Goal: Information Seeking & Learning: Learn about a topic

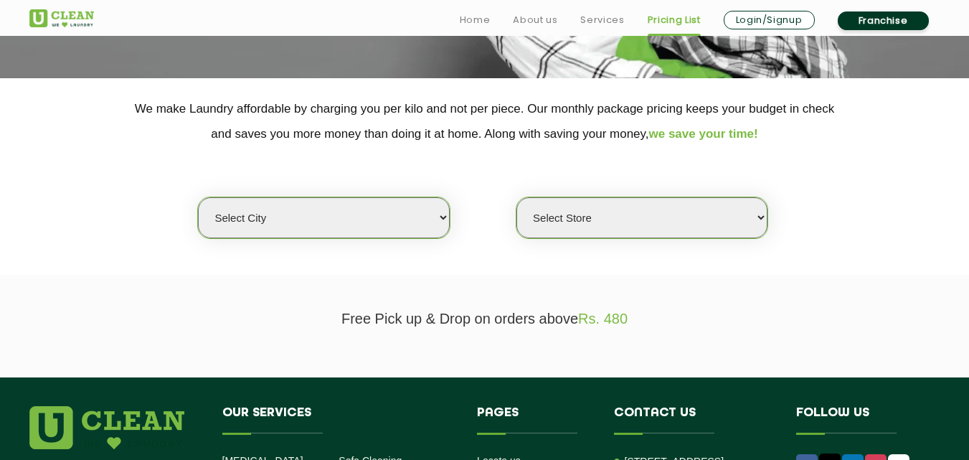
scroll to position [254, 0]
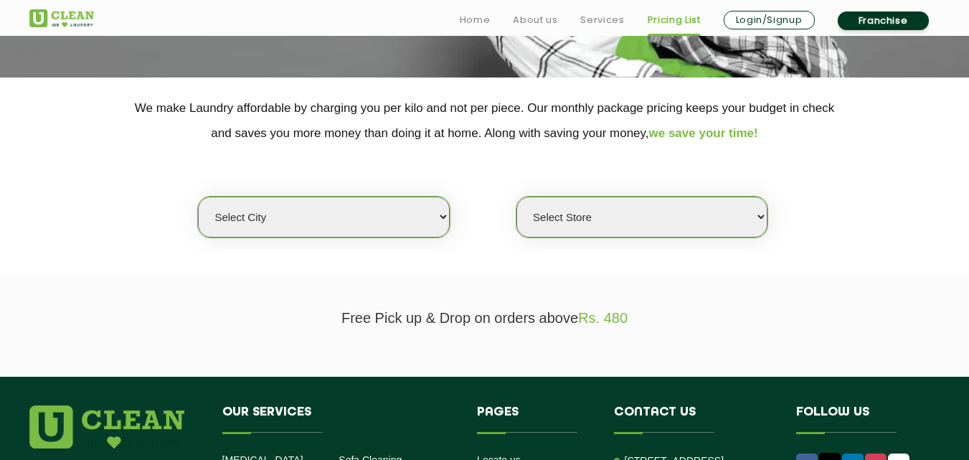
click at [428, 218] on select "Select city [GEOGRAPHIC_DATA] [GEOGRAPHIC_DATA] [GEOGRAPHIC_DATA] [GEOGRAPHIC_D…" at bounding box center [323, 217] width 251 height 41
select select "2"
click at [198, 197] on select "Select city [GEOGRAPHIC_DATA] [GEOGRAPHIC_DATA] [GEOGRAPHIC_DATA] [GEOGRAPHIC_D…" at bounding box center [323, 217] width 251 height 41
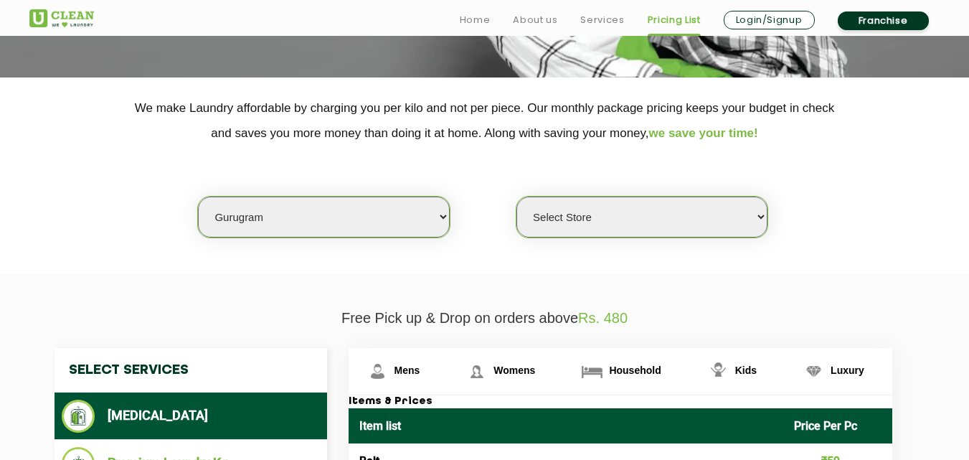
click at [678, 214] on select "Select Store [GEOGRAPHIC_DATA] Sector 66 [GEOGRAPHIC_DATA] Phase [GEOGRAPHIC_DA…" at bounding box center [641, 217] width 251 height 41
select select "177"
click at [516, 197] on select "Select Store [GEOGRAPHIC_DATA] Sector 66 [GEOGRAPHIC_DATA] Phase [GEOGRAPHIC_DA…" at bounding box center [641, 217] width 251 height 41
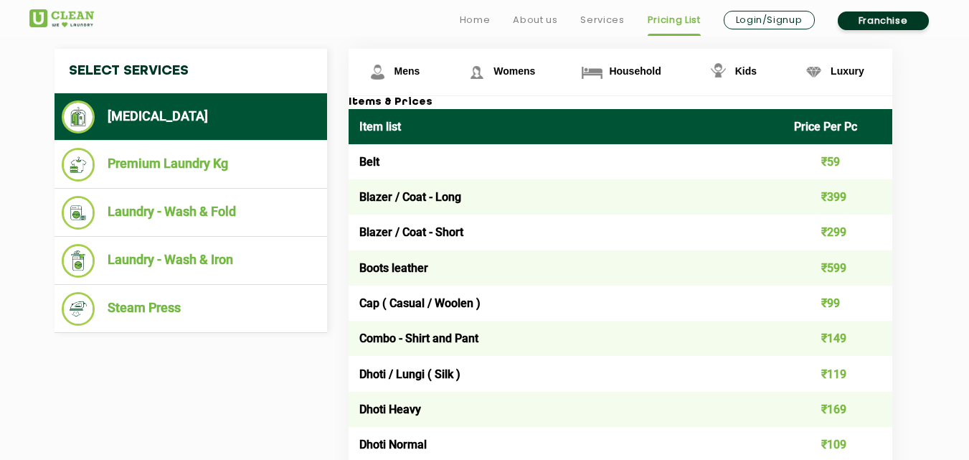
scroll to position [555, 0]
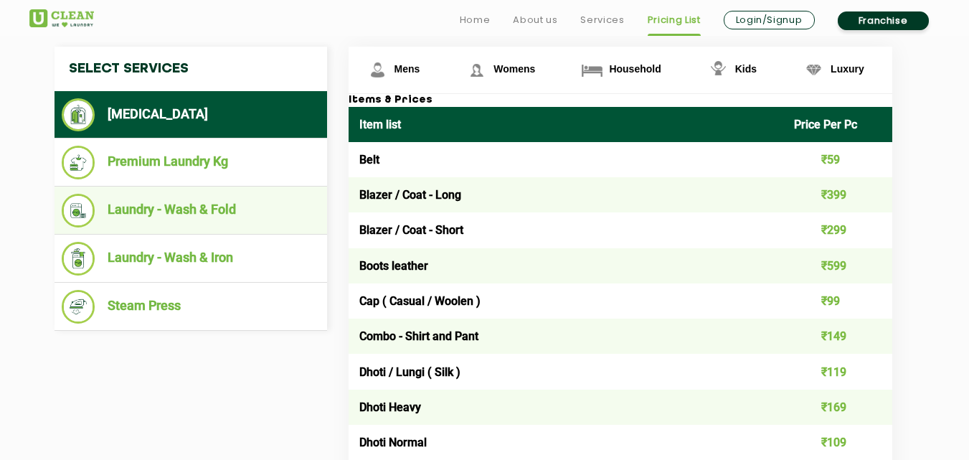
click at [88, 209] on img at bounding box center [79, 211] width 34 height 34
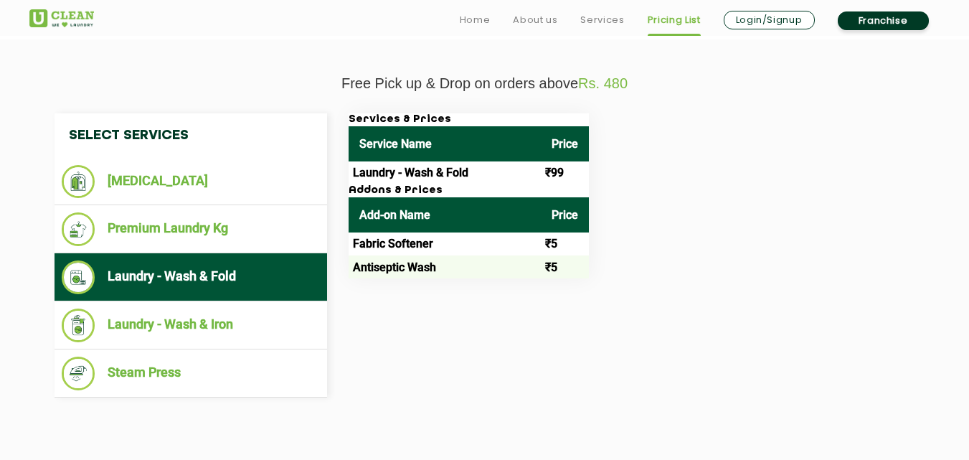
scroll to position [545, 0]
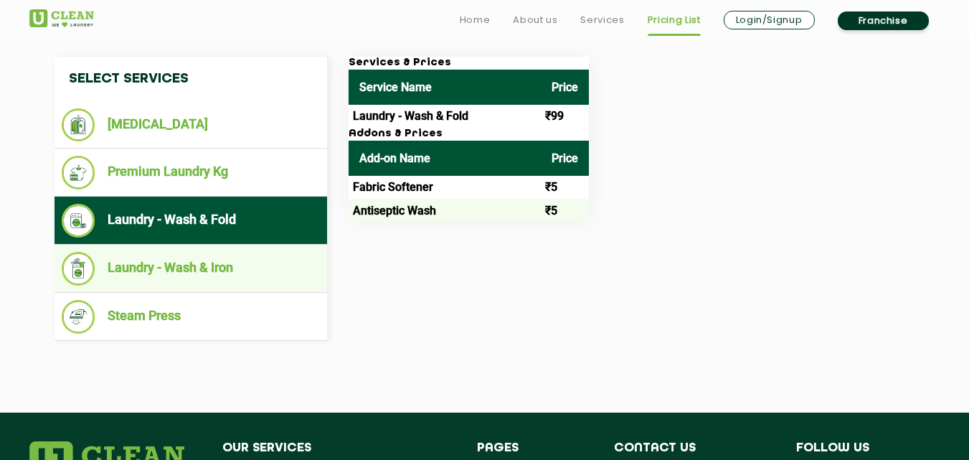
click at [245, 266] on li "Laundry - Wash & Iron" at bounding box center [191, 269] width 258 height 34
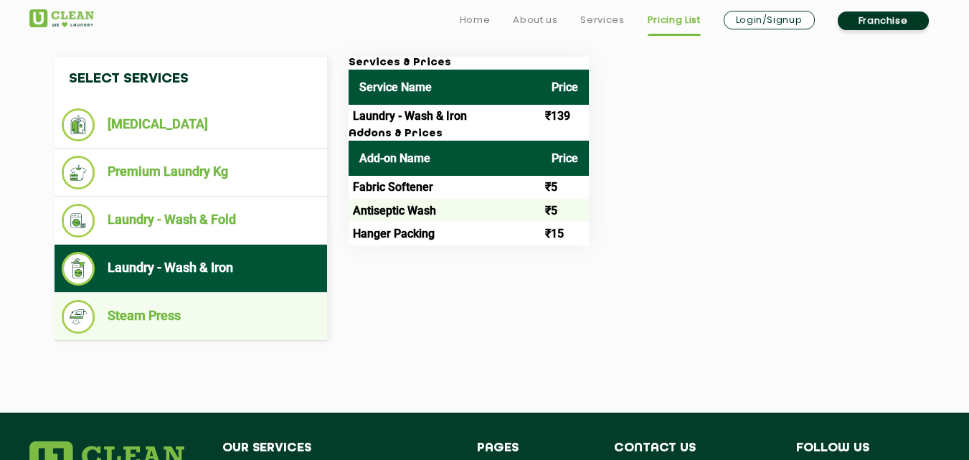
click at [227, 303] on li "Steam Press" at bounding box center [191, 317] width 258 height 34
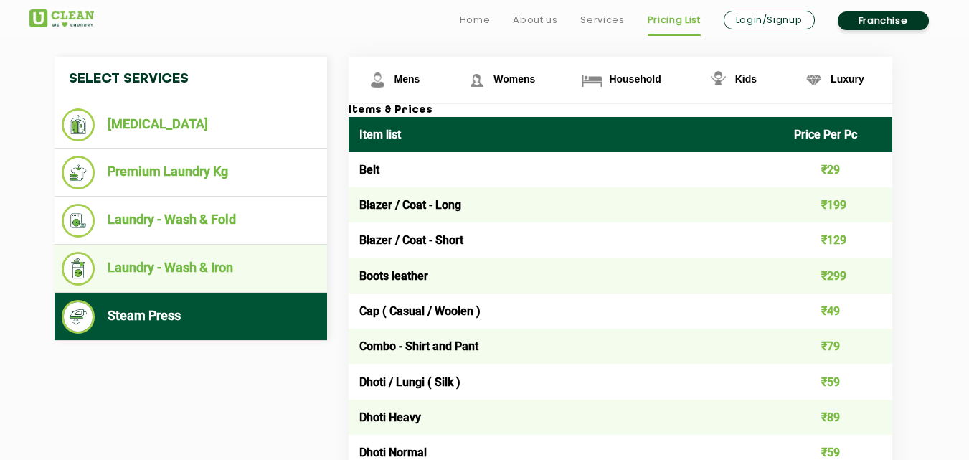
click at [227, 267] on li "Laundry - Wash & Iron" at bounding box center [191, 269] width 258 height 34
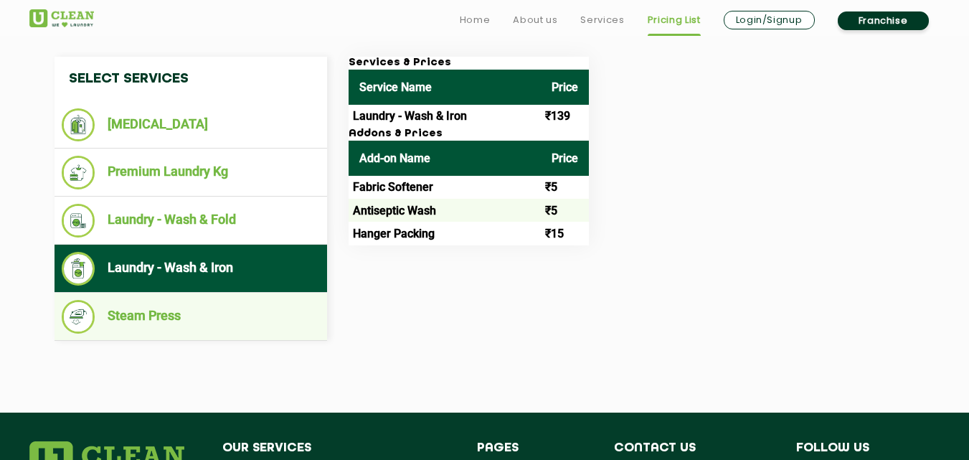
click at [224, 308] on li "Steam Press" at bounding box center [191, 317] width 258 height 34
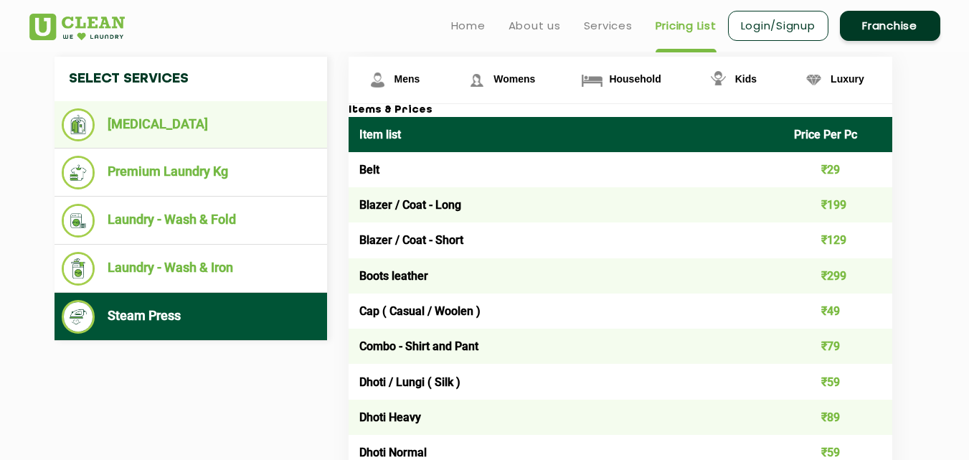
click at [167, 130] on li "[MEDICAL_DATA]" at bounding box center [191, 124] width 258 height 33
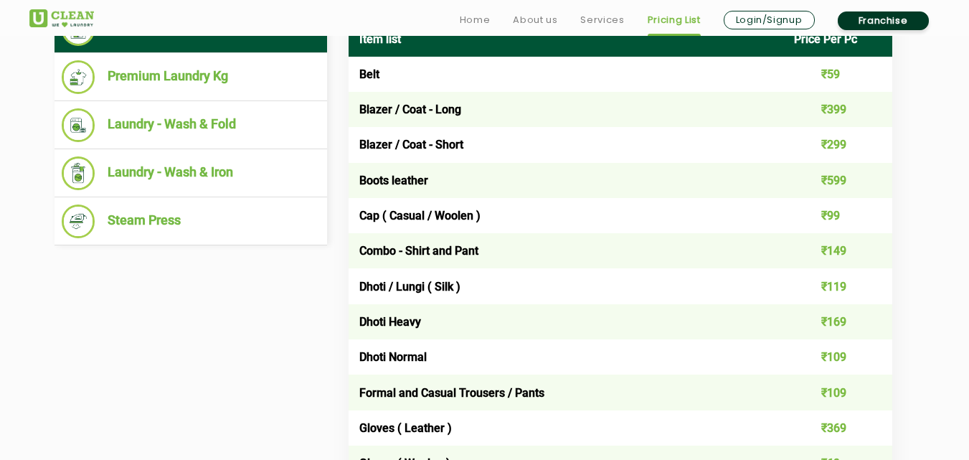
scroll to position [643, 0]
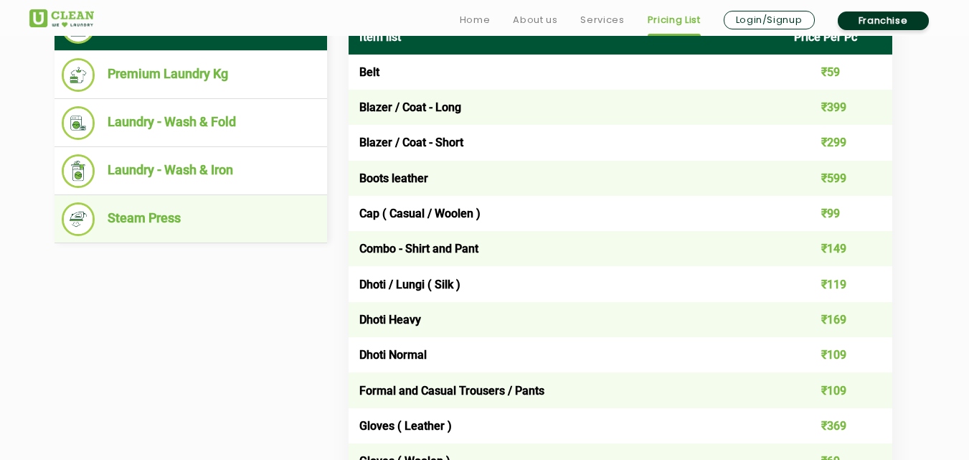
click at [171, 216] on li "Steam Press" at bounding box center [191, 219] width 258 height 34
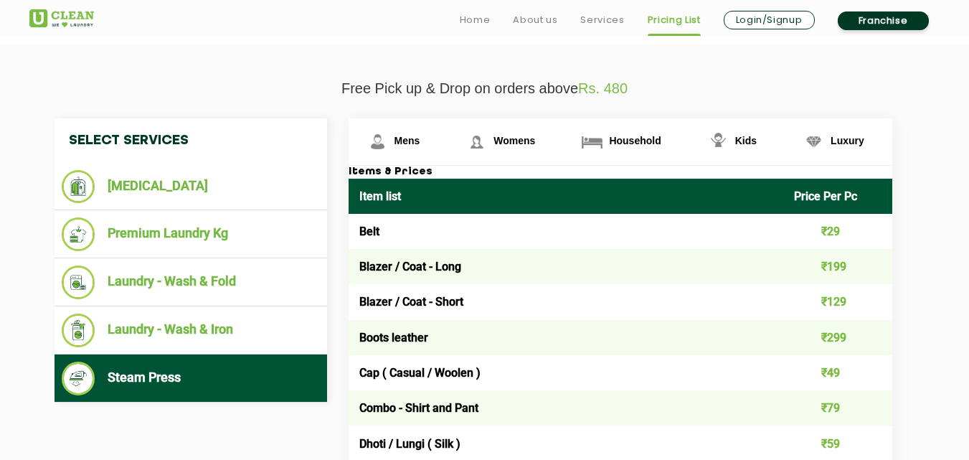
scroll to position [490, 0]
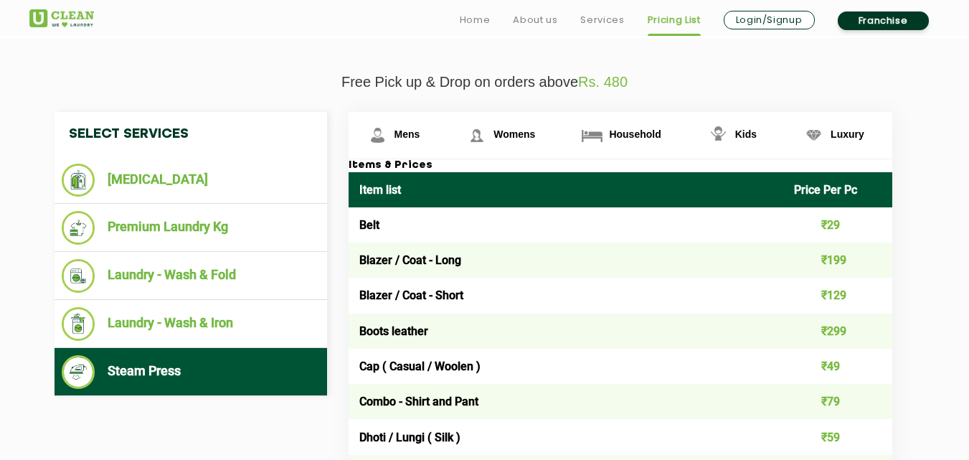
click at [197, 389] on ul "Steam Press" at bounding box center [191, 372] width 273 height 48
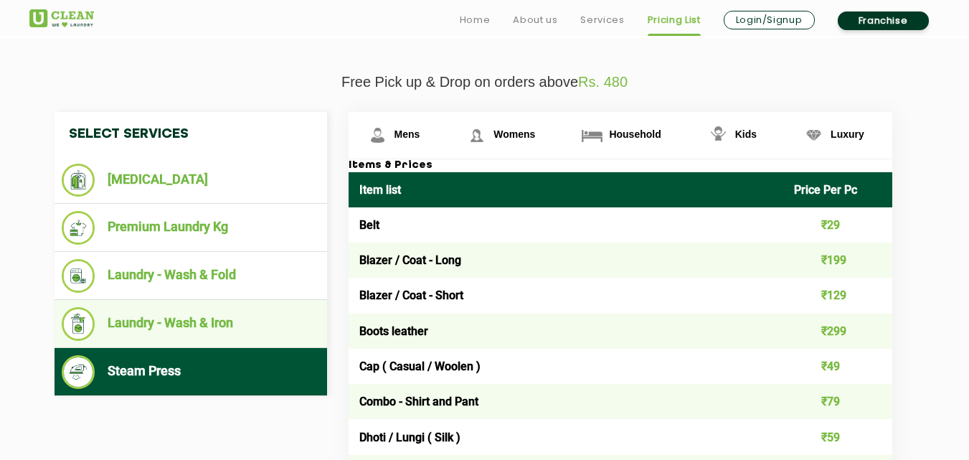
click at [191, 330] on li "Laundry - Wash & Iron" at bounding box center [191, 324] width 258 height 34
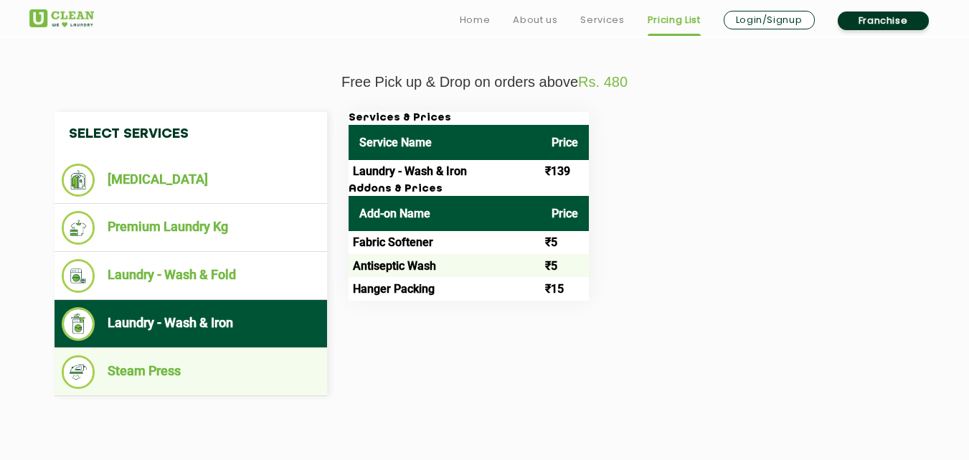
click at [174, 362] on li "Steam Press" at bounding box center [191, 372] width 258 height 34
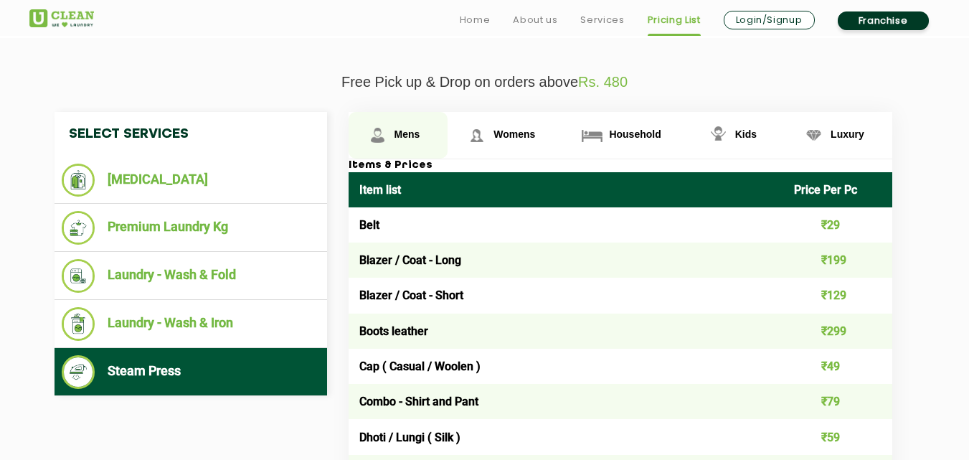
click at [409, 133] on span "Mens" at bounding box center [407, 133] width 26 height 11
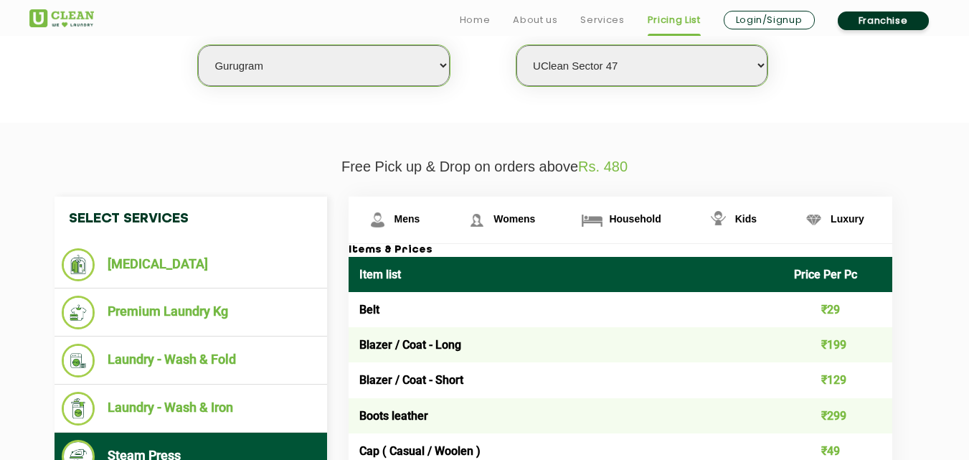
scroll to position [413, 0]
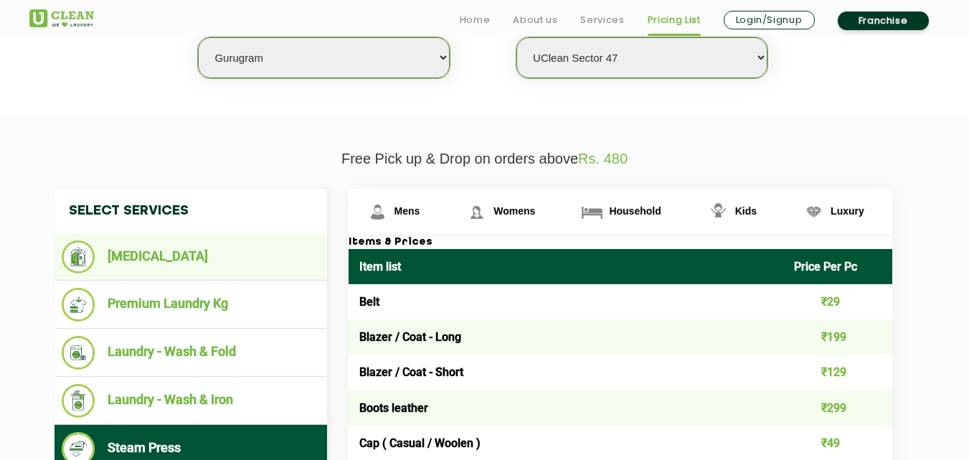
click at [191, 250] on li "[MEDICAL_DATA]" at bounding box center [191, 256] width 258 height 33
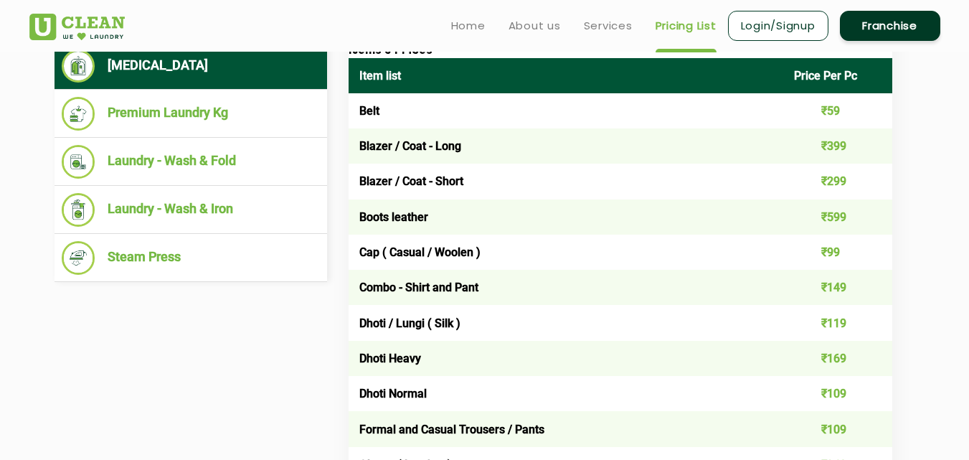
scroll to position [600, 0]
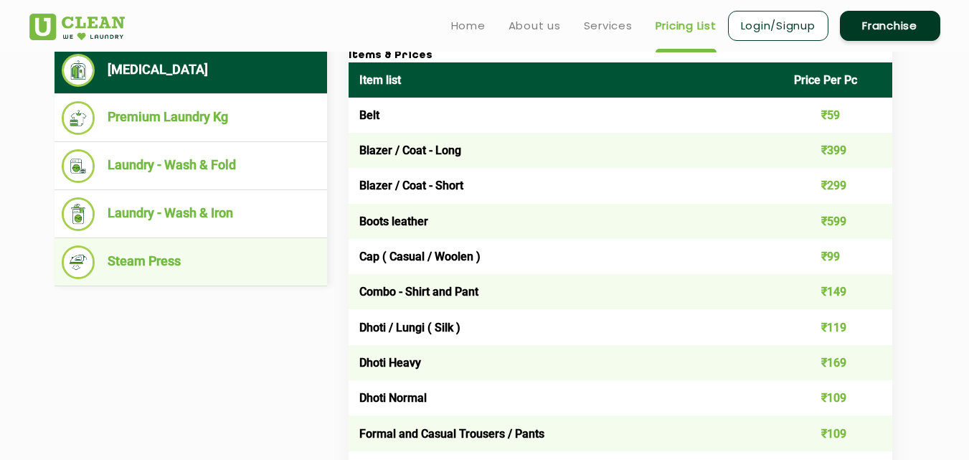
click at [227, 254] on li "Steam Press" at bounding box center [191, 262] width 258 height 34
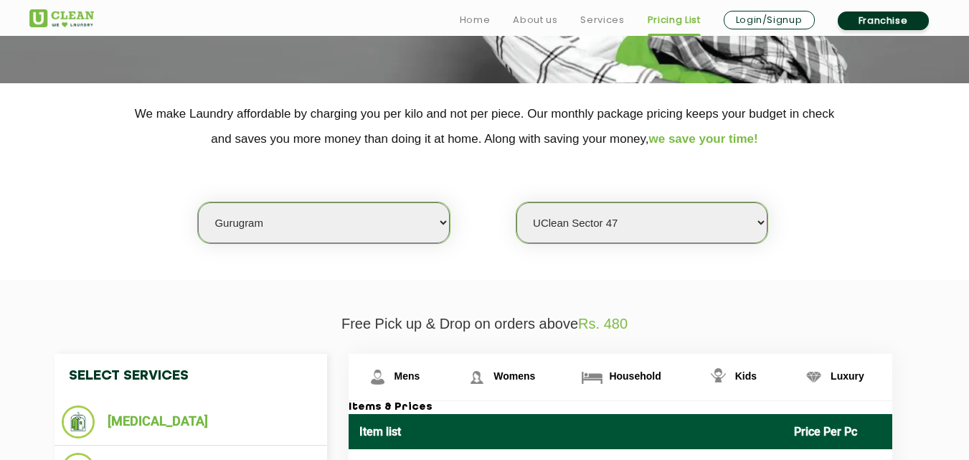
scroll to position [278, 0]
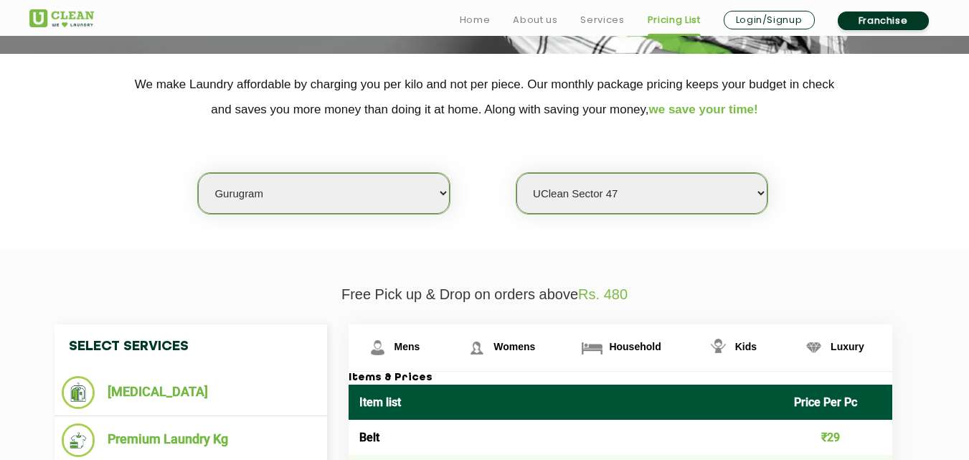
click at [755, 193] on select "Select Store [GEOGRAPHIC_DATA] Sector 66 [GEOGRAPHIC_DATA] Phase [GEOGRAPHIC_DA…" at bounding box center [641, 193] width 251 height 41
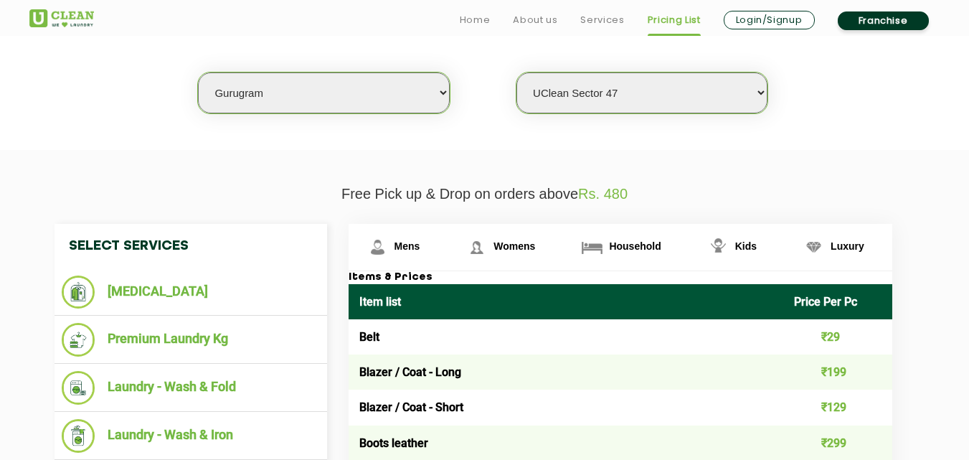
scroll to position [413, 0]
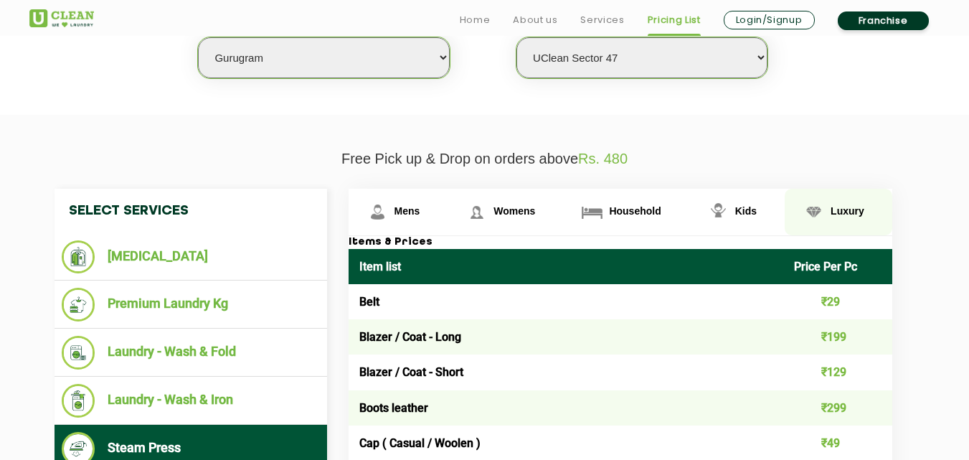
click at [420, 213] on span "Luxury" at bounding box center [407, 210] width 26 height 11
click at [841, 205] on span "Luxury" at bounding box center [847, 210] width 34 height 11
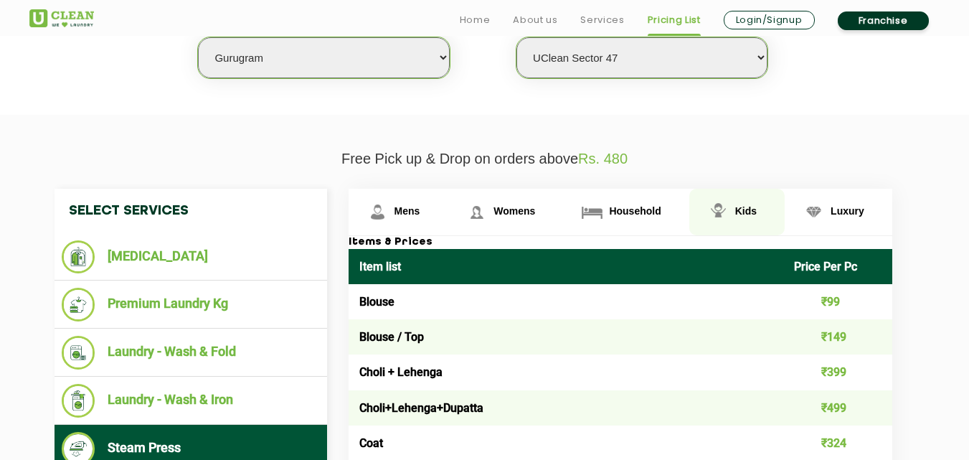
click at [448, 204] on link "Kids" at bounding box center [399, 212] width 100 height 47
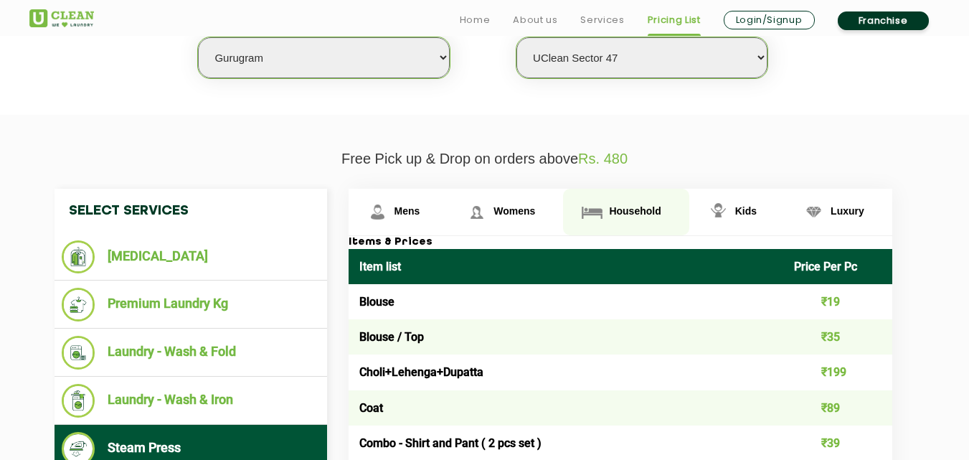
click at [420, 206] on span "Household" at bounding box center [407, 210] width 26 height 11
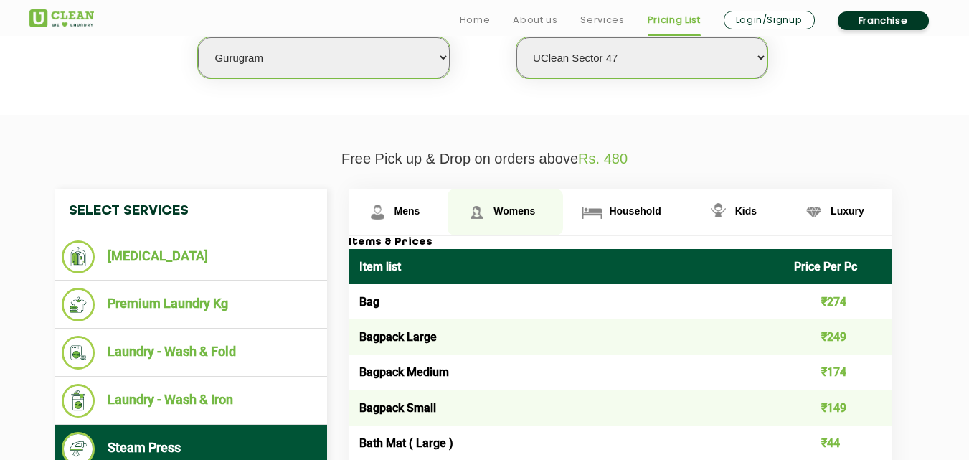
click at [420, 206] on span "Womens" at bounding box center [407, 210] width 26 height 11
click at [456, 199] on link "Womens" at bounding box center [505, 212] width 115 height 47
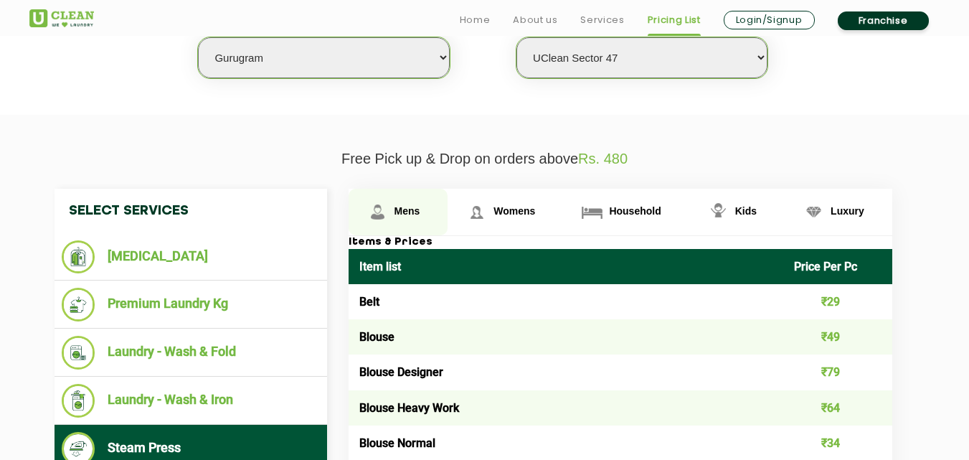
click at [407, 204] on link "Mens" at bounding box center [399, 212] width 100 height 47
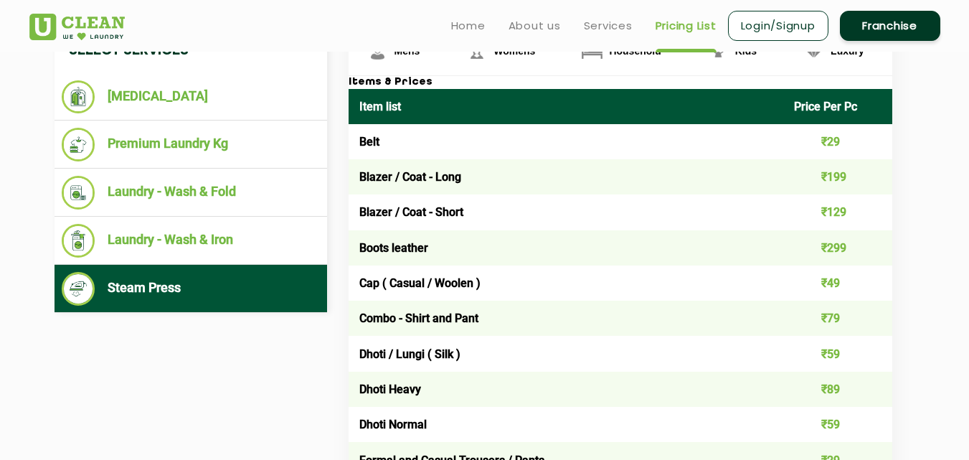
scroll to position [566, 0]
